Goal: Task Accomplishment & Management: Manage account settings

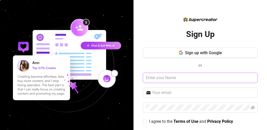
scroll to position [21, 0]
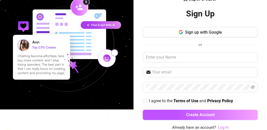
click at [223, 125] on link "Log In" at bounding box center [223, 127] width 11 height 5
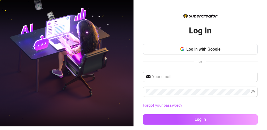
click at [186, 70] on div "Log in with Google or" at bounding box center [200, 58] width 115 height 28
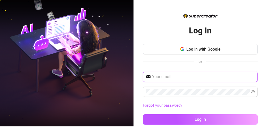
click at [186, 77] on input "text" at bounding box center [203, 77] width 102 height 6
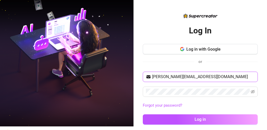
type input "[PERSON_NAME][EMAIL_ADDRESS][DOMAIN_NAME]"
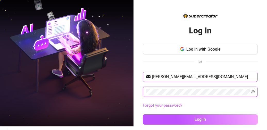
click at [143, 115] on button "Log in" at bounding box center [200, 120] width 115 height 10
